Goal: Task Accomplishment & Management: Manage account settings

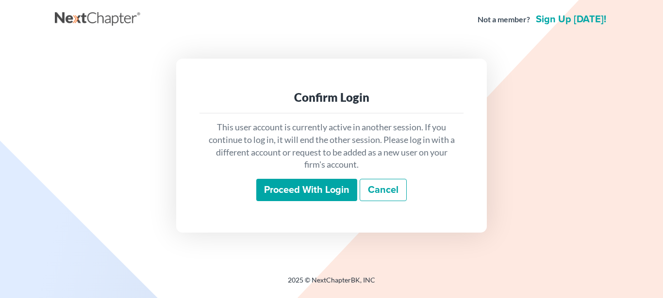
click at [292, 191] on input "Proceed with login" at bounding box center [306, 190] width 101 height 22
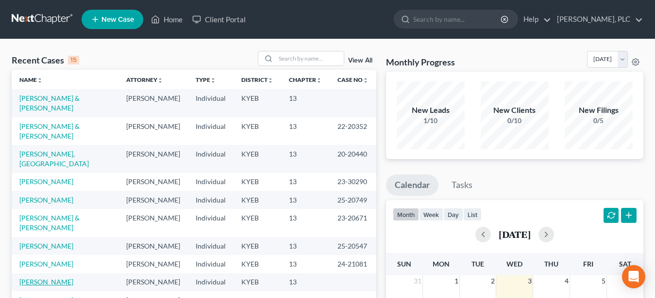
click at [42, 278] on link "[PERSON_NAME]" at bounding box center [46, 282] width 54 height 8
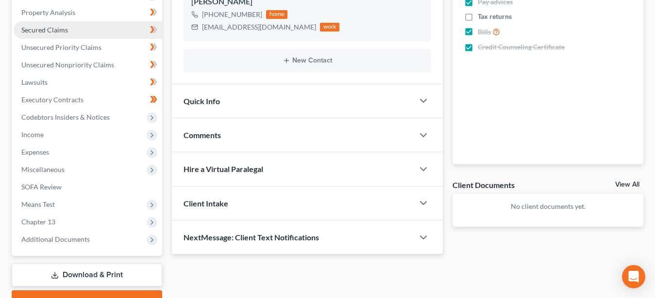
scroll to position [234, 0]
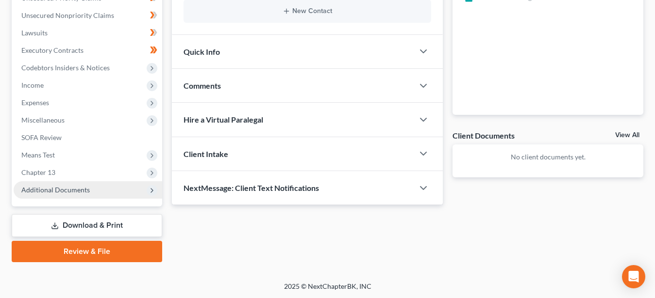
click at [71, 190] on span "Additional Documents" at bounding box center [55, 190] width 68 height 8
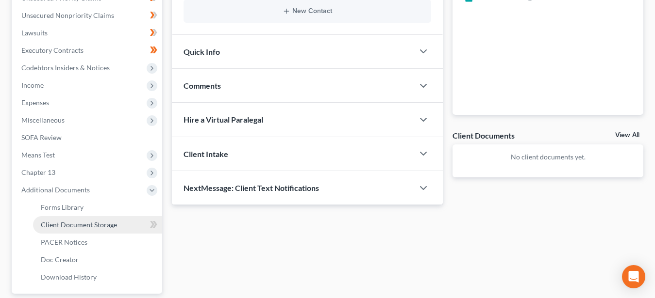
click at [93, 225] on span "Client Document Storage" at bounding box center [79, 225] width 76 height 8
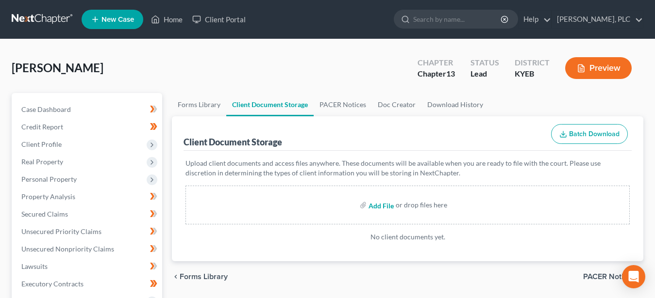
click at [380, 204] on input "file" at bounding box center [379, 205] width 23 height 17
type input "C:\fakepath\Cert re RR.pdf"
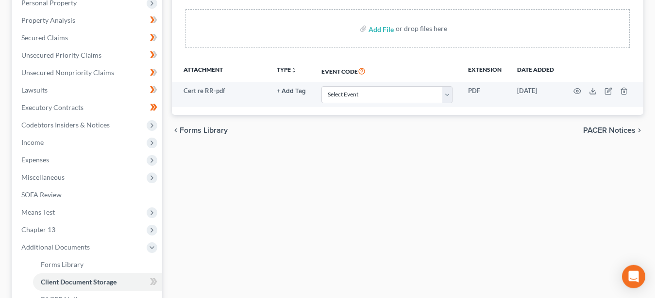
scroll to position [297, 0]
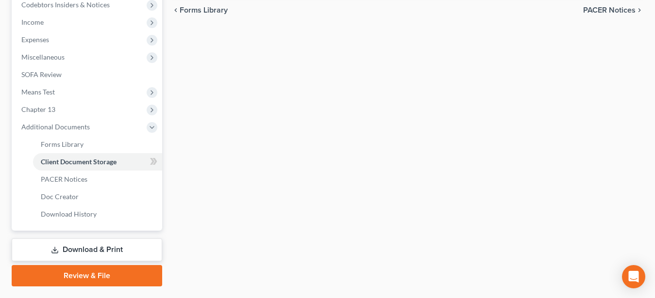
click at [84, 249] on link "Download & Print" at bounding box center [87, 250] width 150 height 23
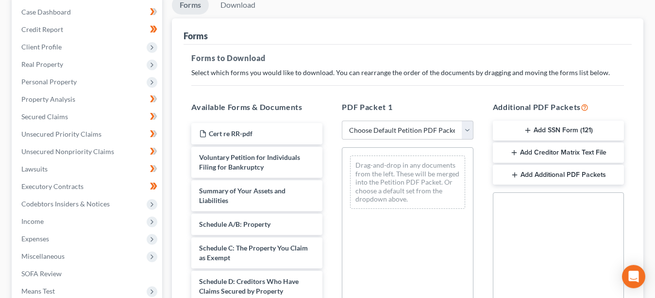
scroll to position [99, 0]
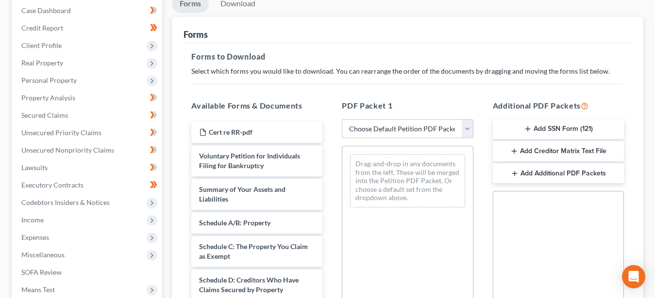
click at [342, 119] on select "Choose Default Petition PDF Packet Complete Bankruptcy Petition (all forms and …" at bounding box center [407, 128] width 131 height 19
select select "8"
click option "Initial Filing Ch 13" at bounding box center [0, 0] width 0 height 0
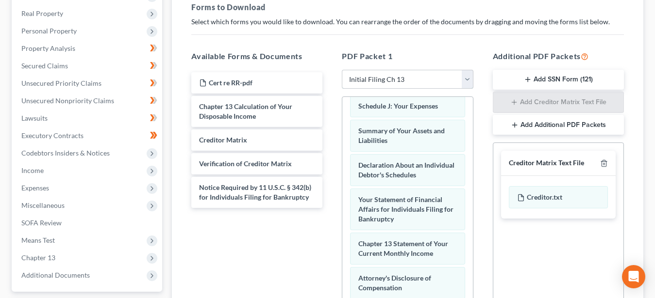
scroll to position [305, 0]
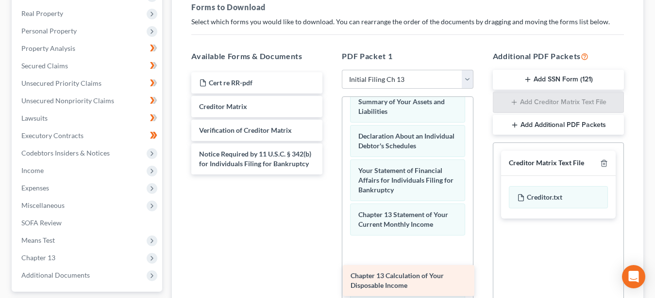
drag, startPoint x: 252, startPoint y: 108, endPoint x: 403, endPoint y: 273, distance: 224.0
click at [330, 175] on div "Chapter 13 Calculation of Your Disposable Income Cert re RR-pdf Chapter 13 Calc…" at bounding box center [256, 123] width 147 height 102
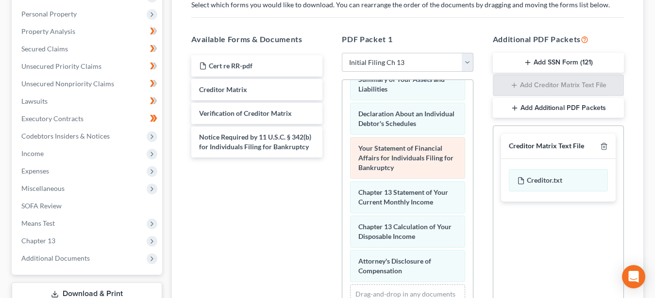
scroll to position [198, 0]
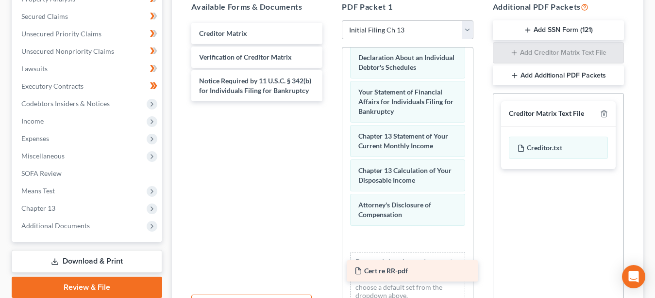
drag, startPoint x: 223, startPoint y: 31, endPoint x: 379, endPoint y: 269, distance: 284.4
click at [330, 101] on div "Cert re RR-pdf Cert re RR-pdf Creditor Matrix Verification of Creditor Matrix N…" at bounding box center [256, 62] width 147 height 79
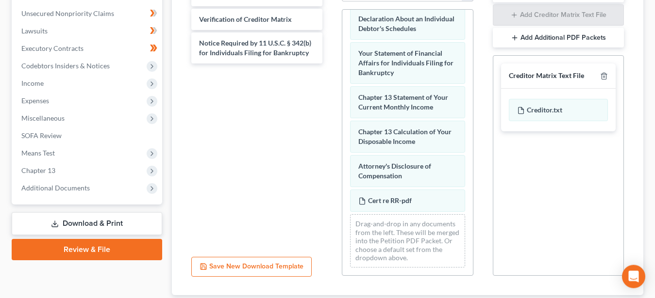
scroll to position [297, 0]
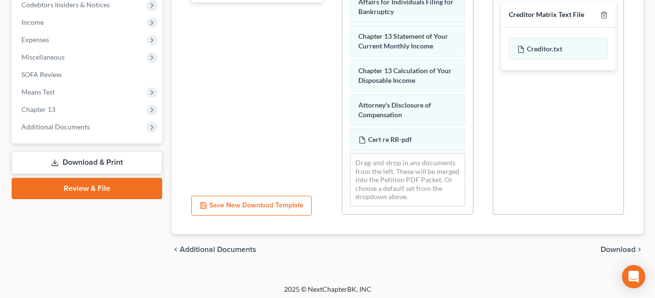
click at [612, 247] on span "Download" at bounding box center [617, 250] width 35 height 8
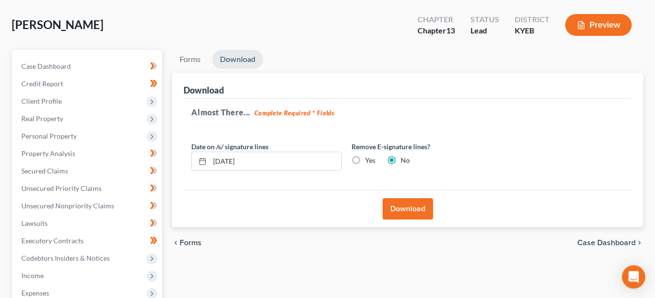
scroll to position [36, 0]
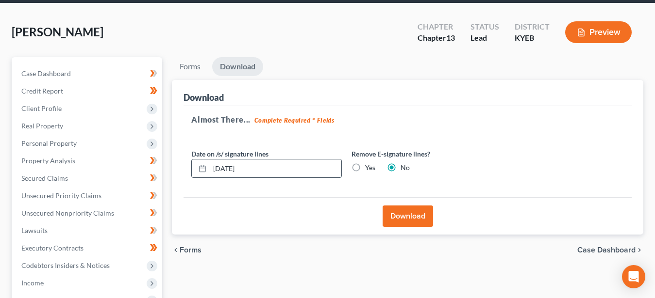
click at [216, 167] on input "[DATE]" at bounding box center [276, 169] width 132 height 18
drag, startPoint x: 275, startPoint y: 166, endPoint x: 129, endPoint y: 148, distance: 146.8
click at [210, 160] on input "08/02/20252" at bounding box center [276, 169] width 132 height 18
type input "[DATE]"
click at [410, 217] on button "Download" at bounding box center [407, 216] width 50 height 21
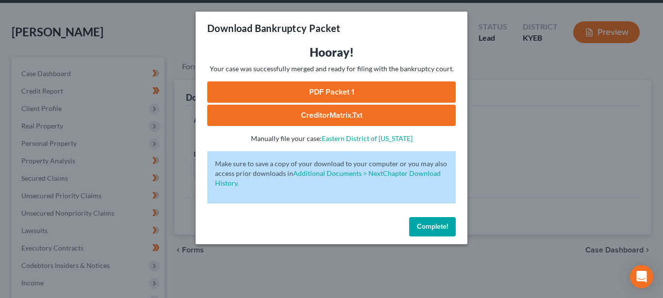
click at [338, 87] on link "PDF Packet 1" at bounding box center [331, 92] width 248 height 21
click at [344, 113] on link "CreditorMatrix.txt" at bounding box center [331, 115] width 248 height 21
click at [436, 227] on span "Complete!" at bounding box center [432, 227] width 31 height 8
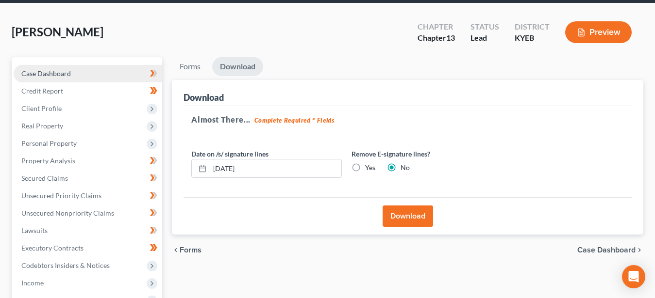
click at [65, 72] on span "Case Dashboard" at bounding box center [46, 73] width 50 height 8
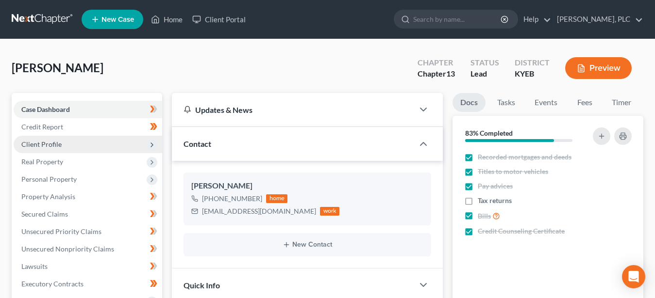
click at [58, 144] on span "Client Profile" at bounding box center [41, 144] width 40 height 8
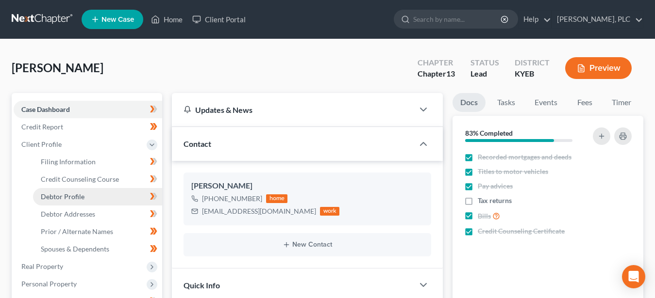
click at [73, 194] on span "Debtor Profile" at bounding box center [63, 197] width 44 height 8
select select "0"
select select "1"
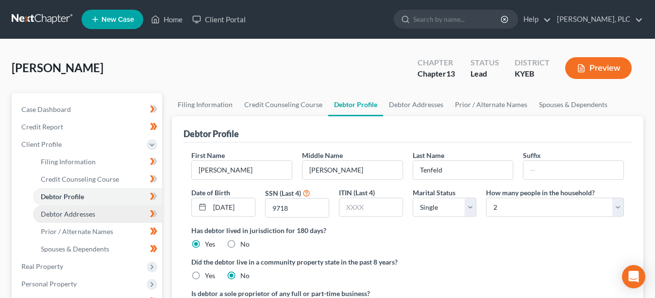
scroll to position [99, 0]
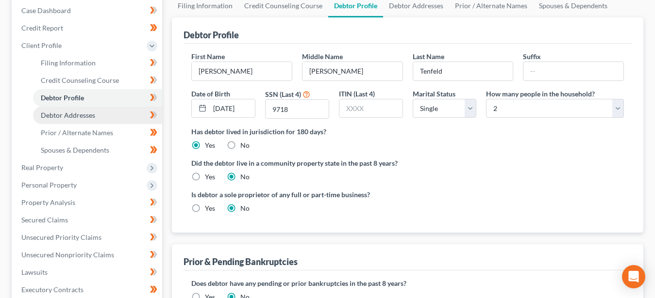
click at [83, 116] on span "Debtor Addresses" at bounding box center [68, 115] width 54 height 8
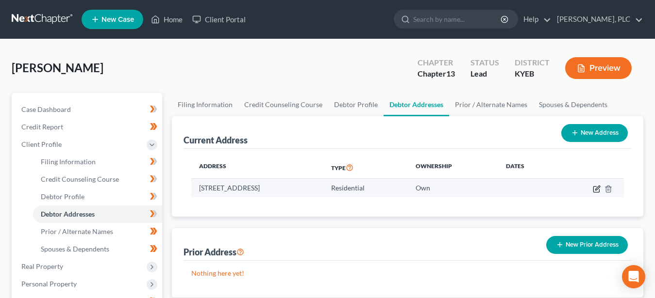
click at [595, 187] on icon "button" at bounding box center [597, 189] width 8 height 8
select select "18"
select select "0"
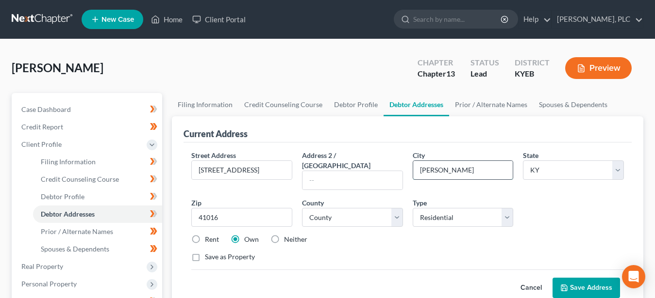
drag, startPoint x: 455, startPoint y: 167, endPoint x: 449, endPoint y: 167, distance: 5.8
click at [449, 168] on input "[PERSON_NAME]" at bounding box center [463, 170] width 100 height 18
drag, startPoint x: 452, startPoint y: 172, endPoint x: 407, endPoint y: 170, distance: 44.7
click at [413, 170] on input "[PERSON_NAME]" at bounding box center [463, 170] width 100 height 18
type input "Ludlow"
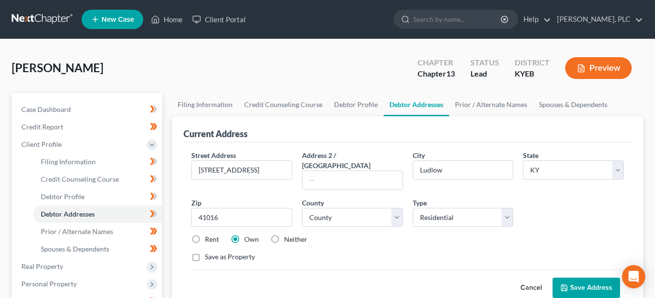
click at [349, 236] on div "Street Address * [STREET_ADDRESS] * [GEOGRAPHIC_DATA] * State [US_STATE] AK AR …" at bounding box center [407, 210] width 442 height 120
click at [584, 278] on button "Save Address" at bounding box center [585, 288] width 67 height 20
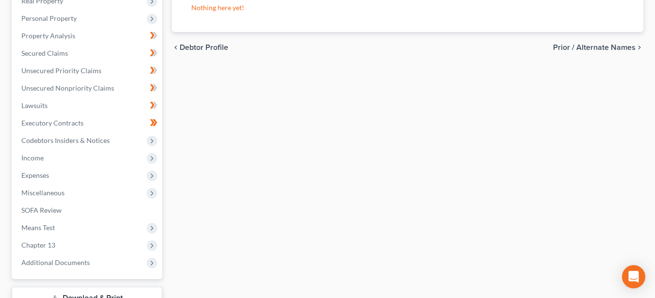
scroll to position [339, 0]
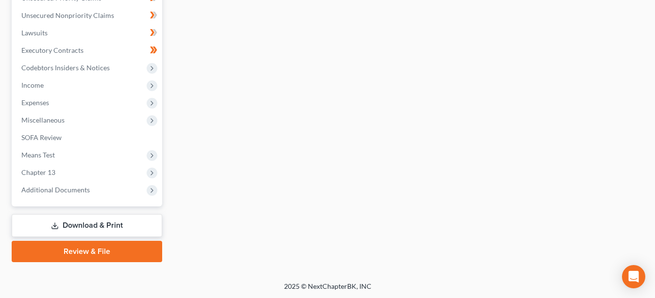
click at [104, 225] on link "Download & Print" at bounding box center [87, 226] width 150 height 23
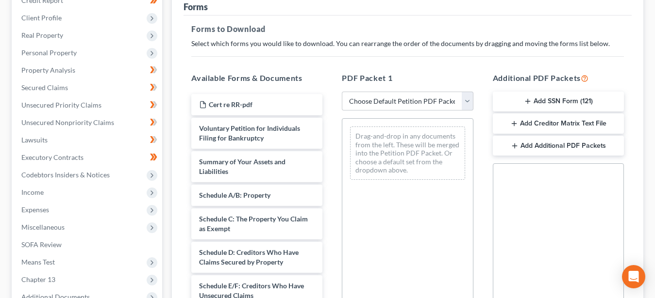
scroll to position [149, 0]
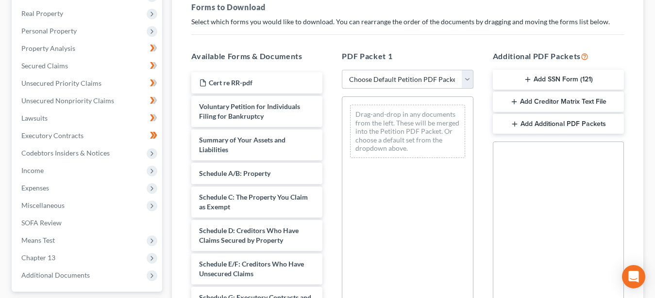
click at [342, 70] on select "Choose Default Petition PDF Packet Complete Bankruptcy Petition (all forms and …" at bounding box center [407, 79] width 131 height 19
select select "8"
click option "Initial Filing Ch 13" at bounding box center [0, 0] width 0 height 0
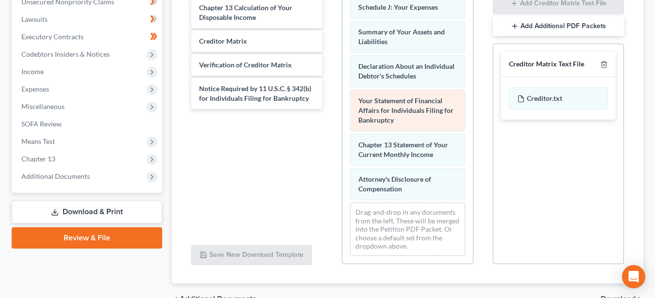
scroll to position [198, 0]
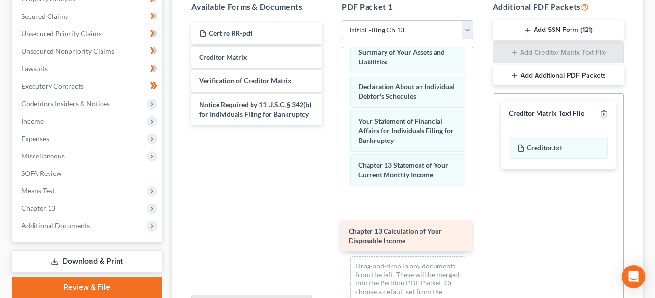
drag, startPoint x: 246, startPoint y: 61, endPoint x: 396, endPoint y: 234, distance: 229.2
click at [330, 125] on div "Chapter 13 Calculation of Your Disposable Income Cert re RR-pdf Chapter 13 Calc…" at bounding box center [256, 74] width 147 height 102
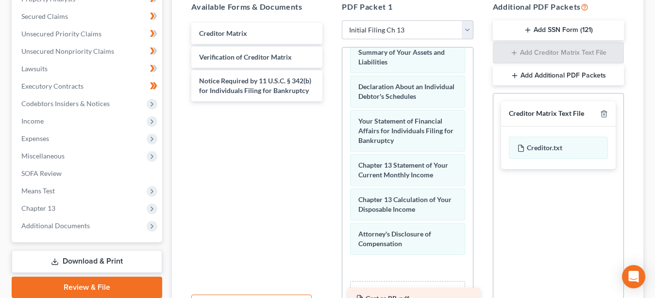
drag, startPoint x: 256, startPoint y: 32, endPoint x: 411, endPoint y: 297, distance: 307.6
click at [330, 101] on div "Cert re RR-pdf Cert re RR-pdf Creditor Matrix Verification of Creditor Matrix N…" at bounding box center [256, 62] width 147 height 79
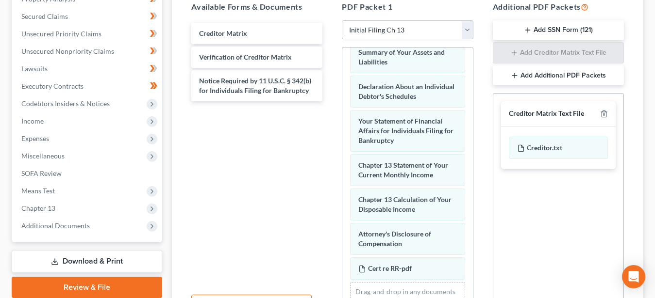
scroll to position [297, 0]
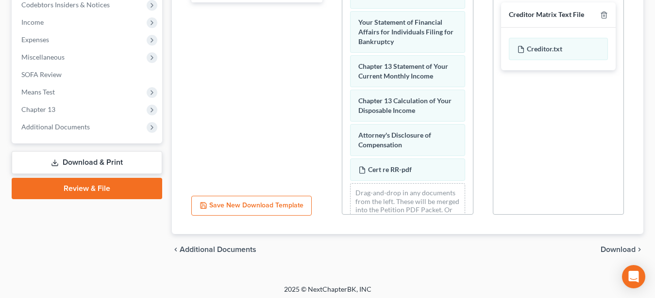
click at [611, 248] on span "Download" at bounding box center [617, 250] width 35 height 8
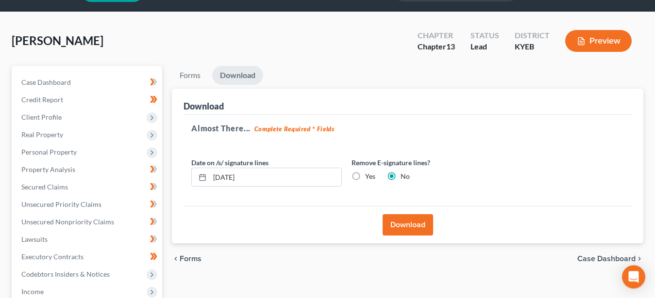
scroll to position [0, 0]
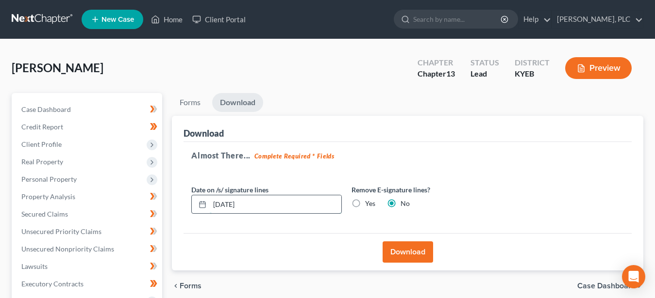
click at [217, 201] on input "[DATE]" at bounding box center [276, 205] width 132 height 18
drag, startPoint x: 260, startPoint y: 202, endPoint x: 190, endPoint y: 201, distance: 70.4
click at [210, 201] on input "[DATE]" at bounding box center [276, 205] width 132 height 18
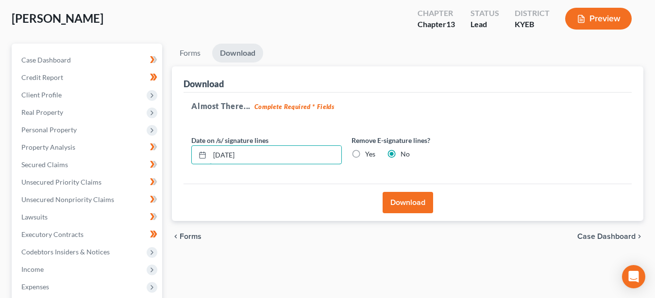
type input "[DATE]"
click at [405, 202] on button "Download" at bounding box center [407, 202] width 50 height 21
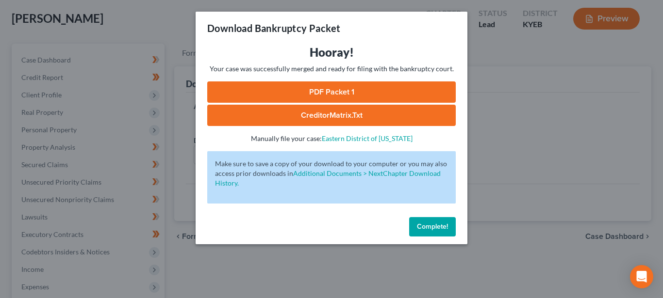
click at [330, 90] on link "PDF Packet 1" at bounding box center [331, 92] width 248 height 21
click at [426, 226] on span "Complete!" at bounding box center [432, 227] width 31 height 8
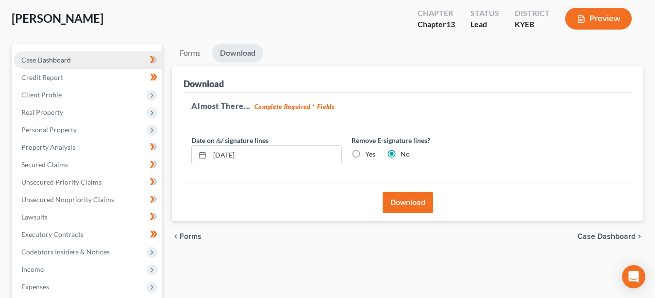
click at [54, 60] on span "Case Dashboard" at bounding box center [46, 60] width 50 height 8
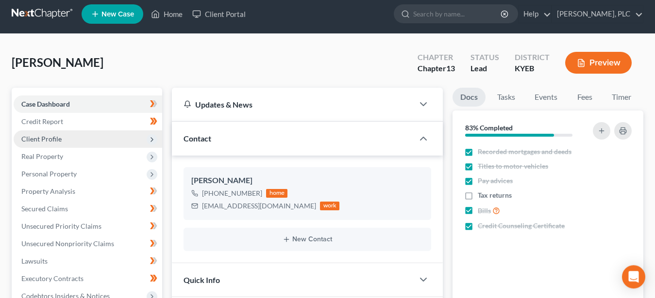
scroll to position [234, 0]
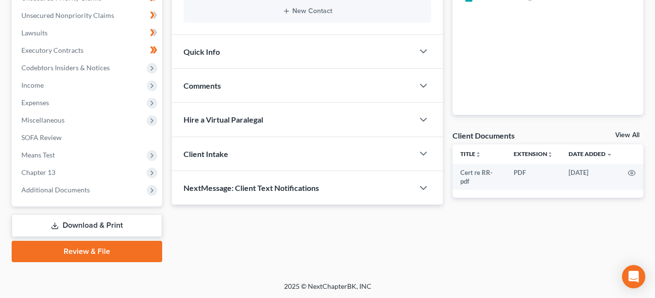
click at [228, 50] on div "Quick Info" at bounding box center [293, 51] width 242 height 33
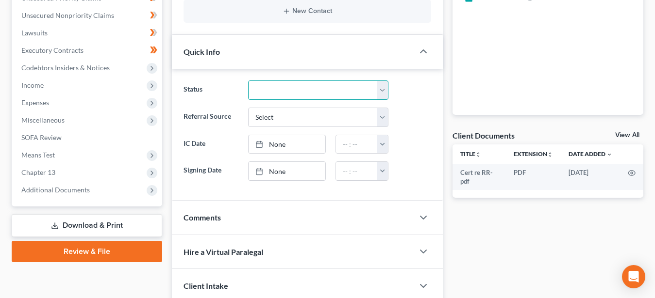
click at [248, 81] on select "Discharged Dismissed Filed In Progress Lead Lost Lead Ready to File To Review" at bounding box center [318, 90] width 140 height 19
select select "2"
click option "Filed" at bounding box center [0, 0] width 0 height 0
click at [410, 187] on div "Status Discharged Dismissed Filed In Progress Lead Lost Lead Ready to File To R…" at bounding box center [307, 135] width 271 height 132
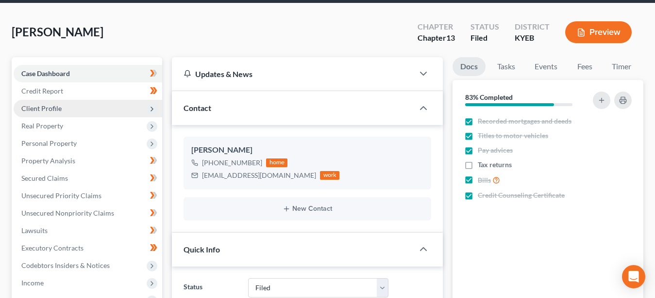
click at [50, 106] on span "Client Profile" at bounding box center [41, 108] width 40 height 8
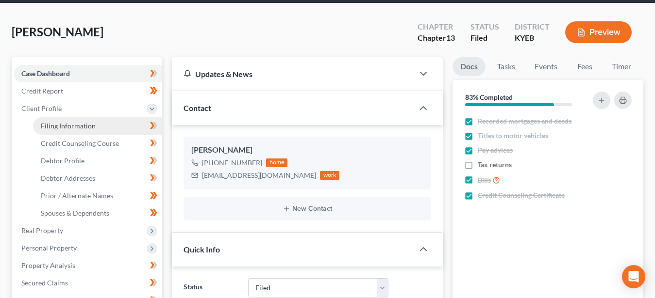
click at [73, 125] on span "Filing Information" at bounding box center [68, 126] width 55 height 8
select select "1"
select select "0"
select select "3"
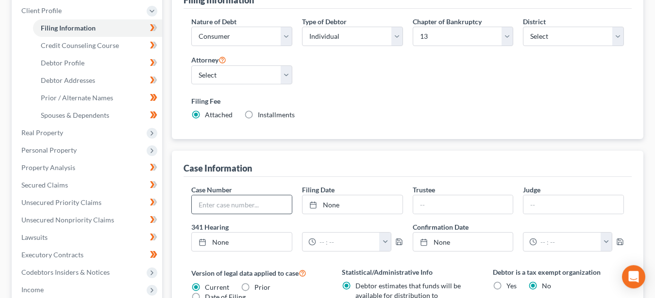
scroll to position [149, 0]
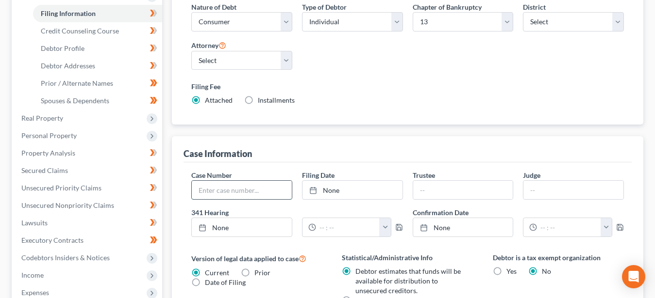
drag, startPoint x: 231, startPoint y: 189, endPoint x: 237, endPoint y: 182, distance: 9.3
click at [232, 189] on input "text" at bounding box center [242, 190] width 100 height 18
type input "25-20773"
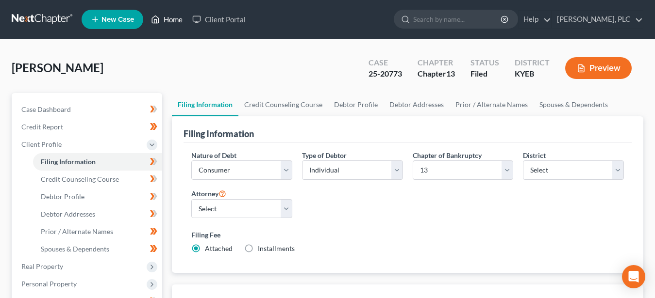
click at [176, 20] on link "Home" at bounding box center [166, 19] width 41 height 17
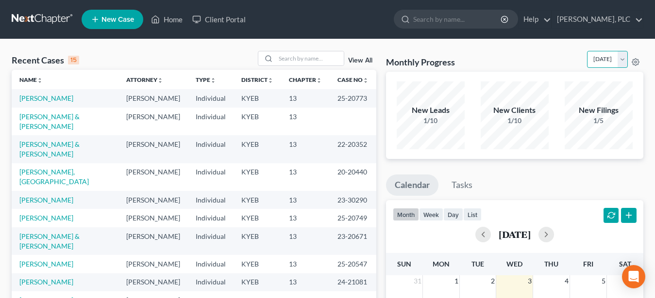
click at [587, 51] on select "[DATE] [DATE] [DATE] [DATE] [DATE] [DATE] [DATE] [DATE] [DATE] [DATE] [DATE] [D…" at bounding box center [607, 59] width 41 height 17
click option "[DATE]" at bounding box center [0, 0] width 0 height 0
click at [587, 51] on select "[DATE] [DATE] [DATE] [DATE] [DATE] [DATE] [DATE] [DATE] [DATE] [DATE] [DATE] [D…" at bounding box center [607, 59] width 41 height 17
click option "[DATE]" at bounding box center [0, 0] width 0 height 0
click at [587, 51] on select "[DATE] [DATE] [DATE] [DATE] [DATE] [DATE] [DATE] [DATE] [DATE] [DATE] [DATE] [D…" at bounding box center [607, 59] width 41 height 17
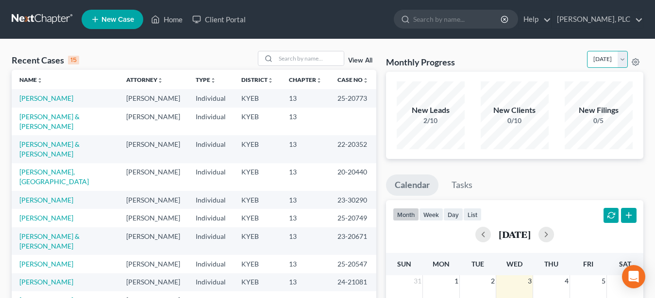
click option "[DATE]" at bounding box center [0, 0] width 0 height 0
click at [587, 51] on select "[DATE] [DATE] [DATE] [DATE] [DATE] [DATE] [DATE] [DATE] [DATE] [DATE] [DATE] [D…" at bounding box center [607, 59] width 41 height 17
click option "[DATE]" at bounding box center [0, 0] width 0 height 0
click at [587, 51] on select "[DATE] [DATE] [DATE] [DATE] [DATE] [DATE] [DATE] [DATE] [DATE] [DATE] [DATE] [D…" at bounding box center [607, 59] width 41 height 17
click option "[DATE]" at bounding box center [0, 0] width 0 height 0
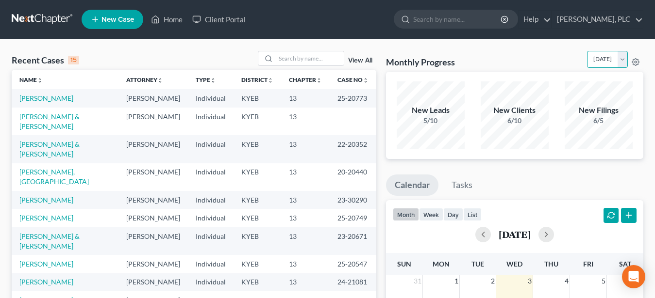
click at [587, 51] on select "[DATE] [DATE] [DATE] [DATE] [DATE] [DATE] [DATE] [DATE] [DATE] [DATE] [DATE] [D…" at bounding box center [607, 59] width 41 height 17
click option "[DATE]" at bounding box center [0, 0] width 0 height 0
click at [587, 51] on select "[DATE] [DATE] [DATE] [DATE] [DATE] [DATE] [DATE] [DATE] [DATE] [DATE] [DATE] [D…" at bounding box center [607, 59] width 41 height 17
click option "[DATE]" at bounding box center [0, 0] width 0 height 0
click at [587, 51] on select "[DATE] [DATE] [DATE] [DATE] [DATE] [DATE] [DATE] [DATE] [DATE] [DATE] [DATE] [D…" at bounding box center [607, 59] width 41 height 17
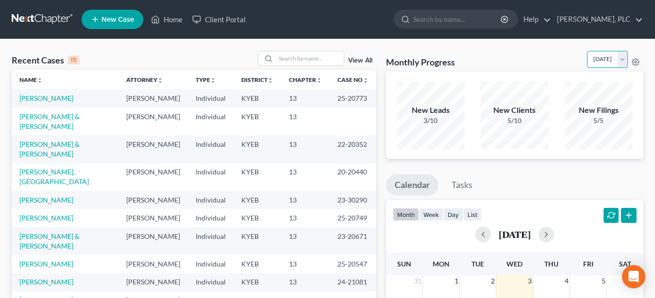
click option "[DATE]" at bounding box center [0, 0] width 0 height 0
click at [587, 51] on select "[DATE] [DATE] [DATE] [DATE] [DATE] [DATE] [DATE] [DATE] [DATE] [DATE] [DATE] [D…" at bounding box center [607, 59] width 41 height 17
select select "0"
click option "[DATE]" at bounding box center [0, 0] width 0 height 0
click at [598, 20] on link "[PERSON_NAME], PLC" at bounding box center [597, 19] width 91 height 17
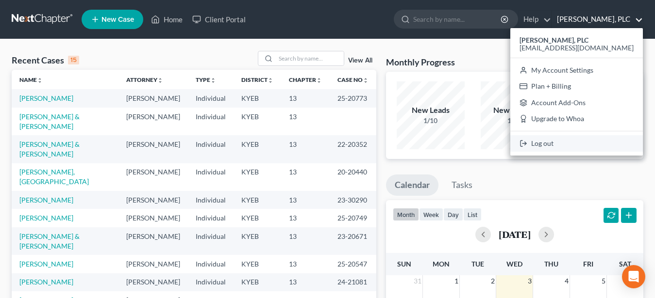
click at [574, 144] on link "Log out" at bounding box center [576, 143] width 132 height 17
